Goal: Task Accomplishment & Management: Manage account settings

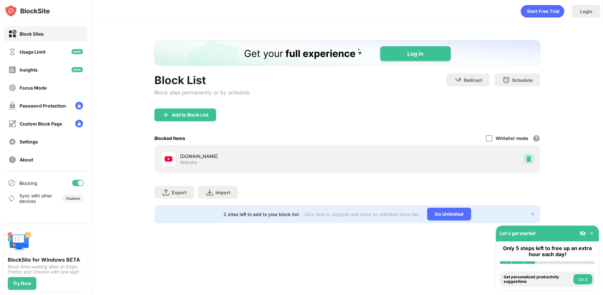
click at [531, 158] on img at bounding box center [528, 159] width 6 height 6
